Goal: Navigation & Orientation: Find specific page/section

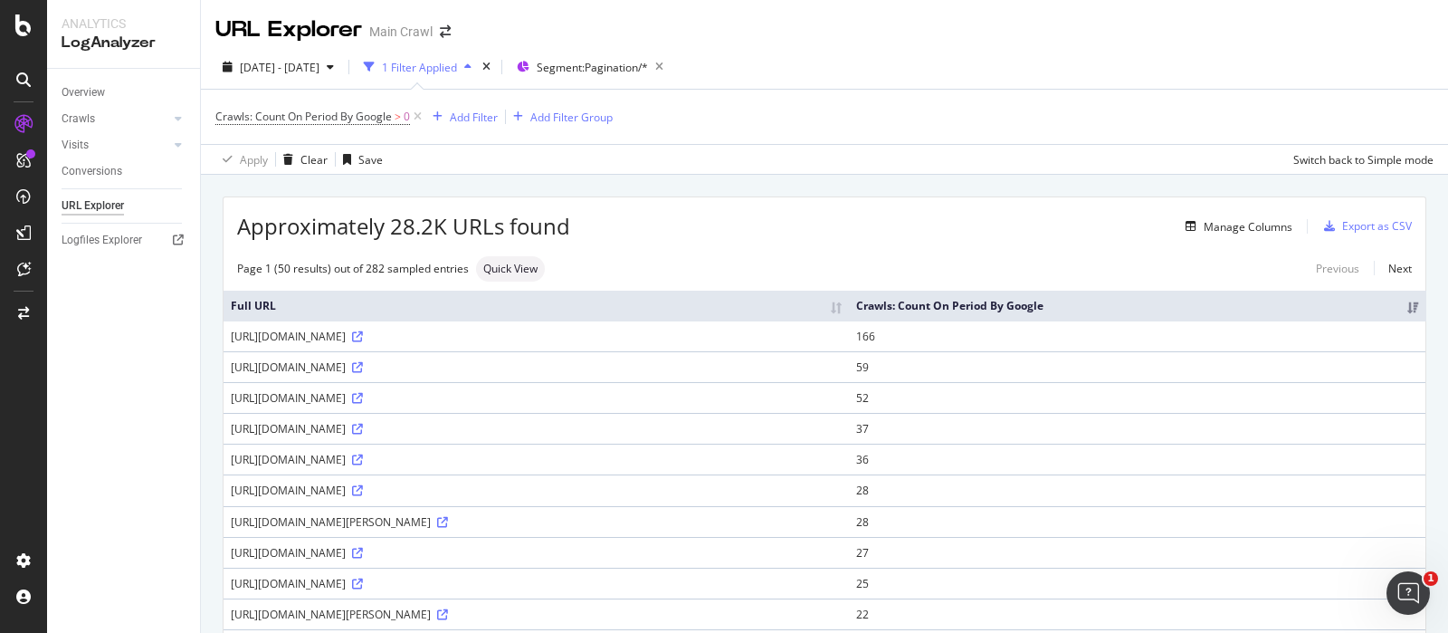
scroll to position [22, 0]
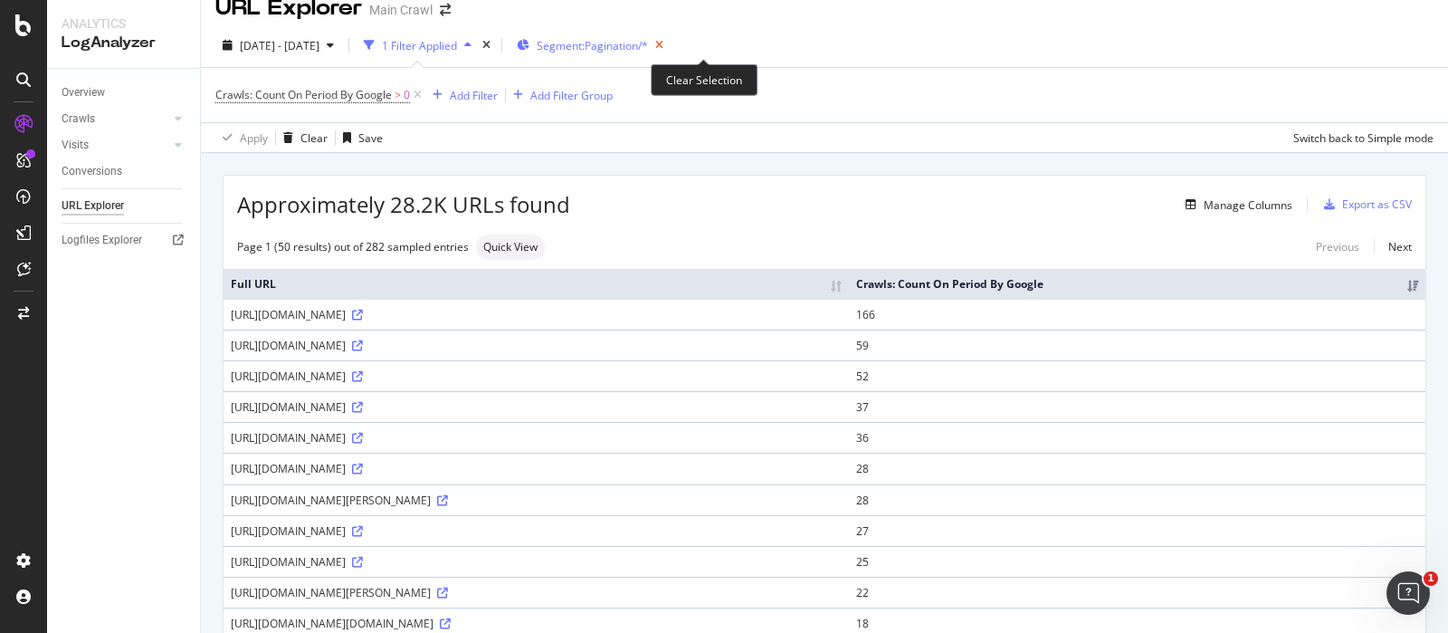
click at [671, 41] on icon "button" at bounding box center [659, 45] width 23 height 25
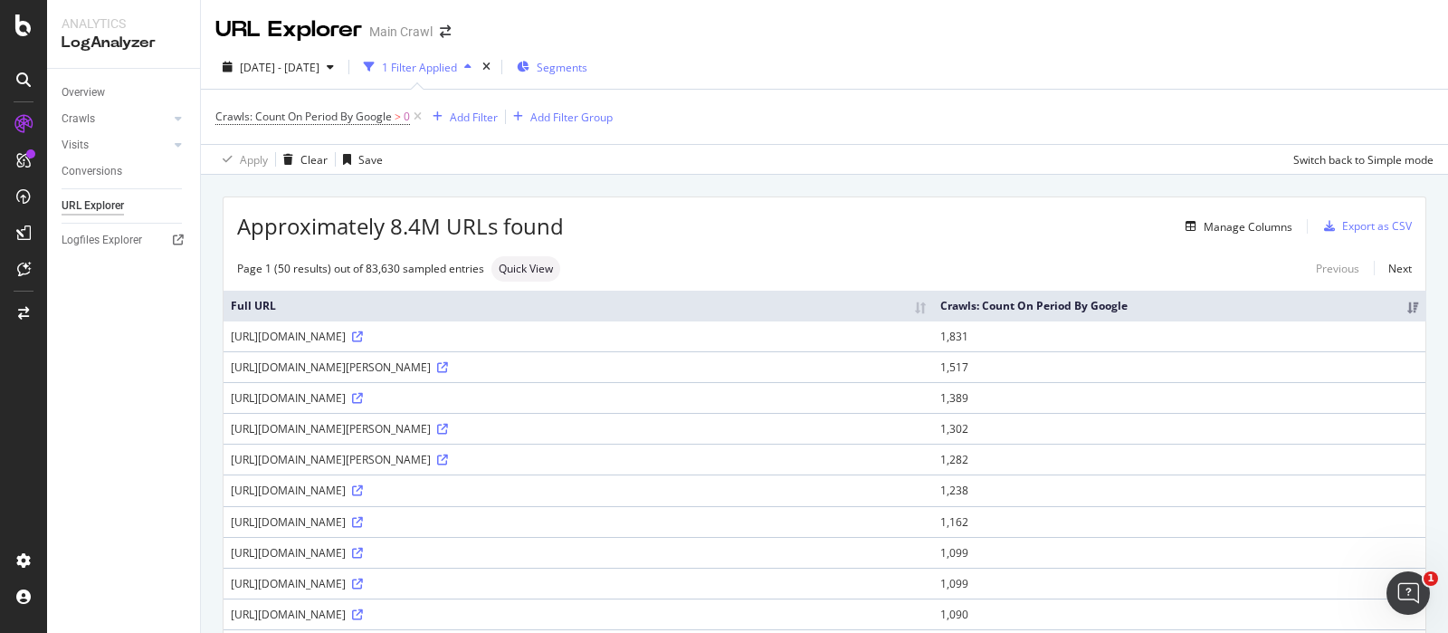
click at [938, 225] on div "Manage Columns" at bounding box center [928, 226] width 728 height 22
click at [90, 93] on div "Overview" at bounding box center [83, 92] width 43 height 19
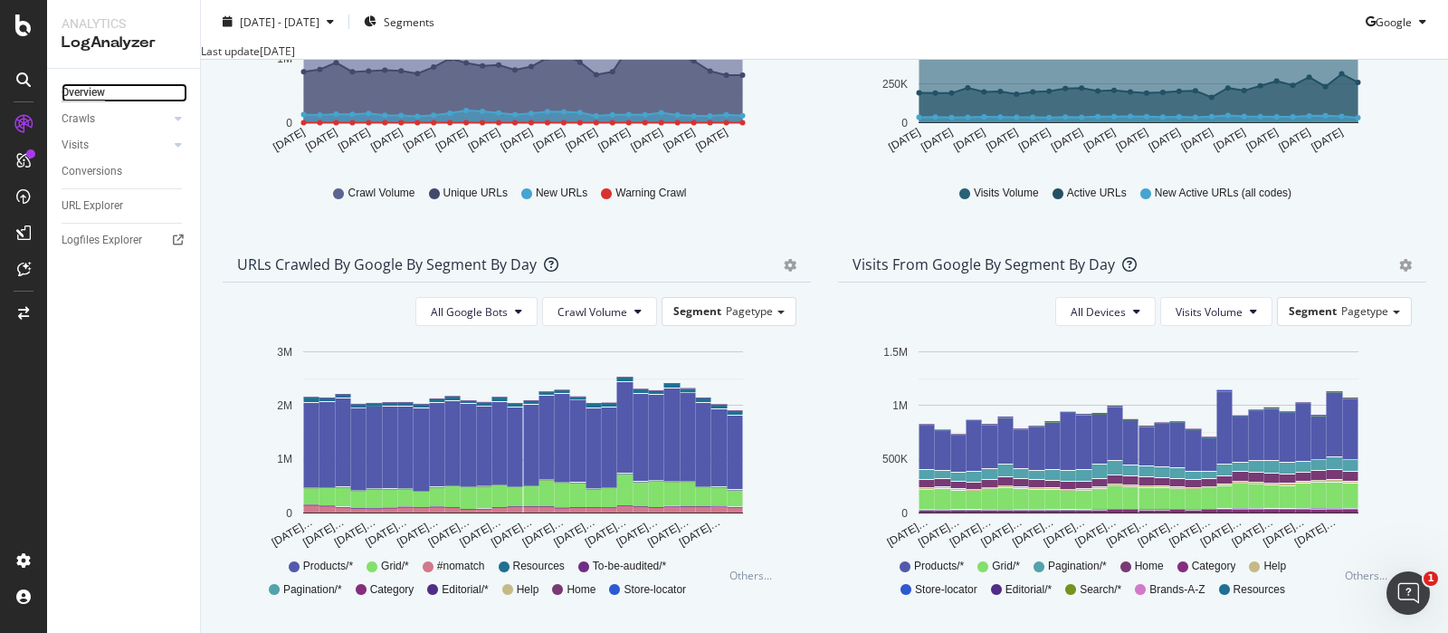
scroll to position [519, 0]
